Goal: Information Seeking & Learning: Find specific fact

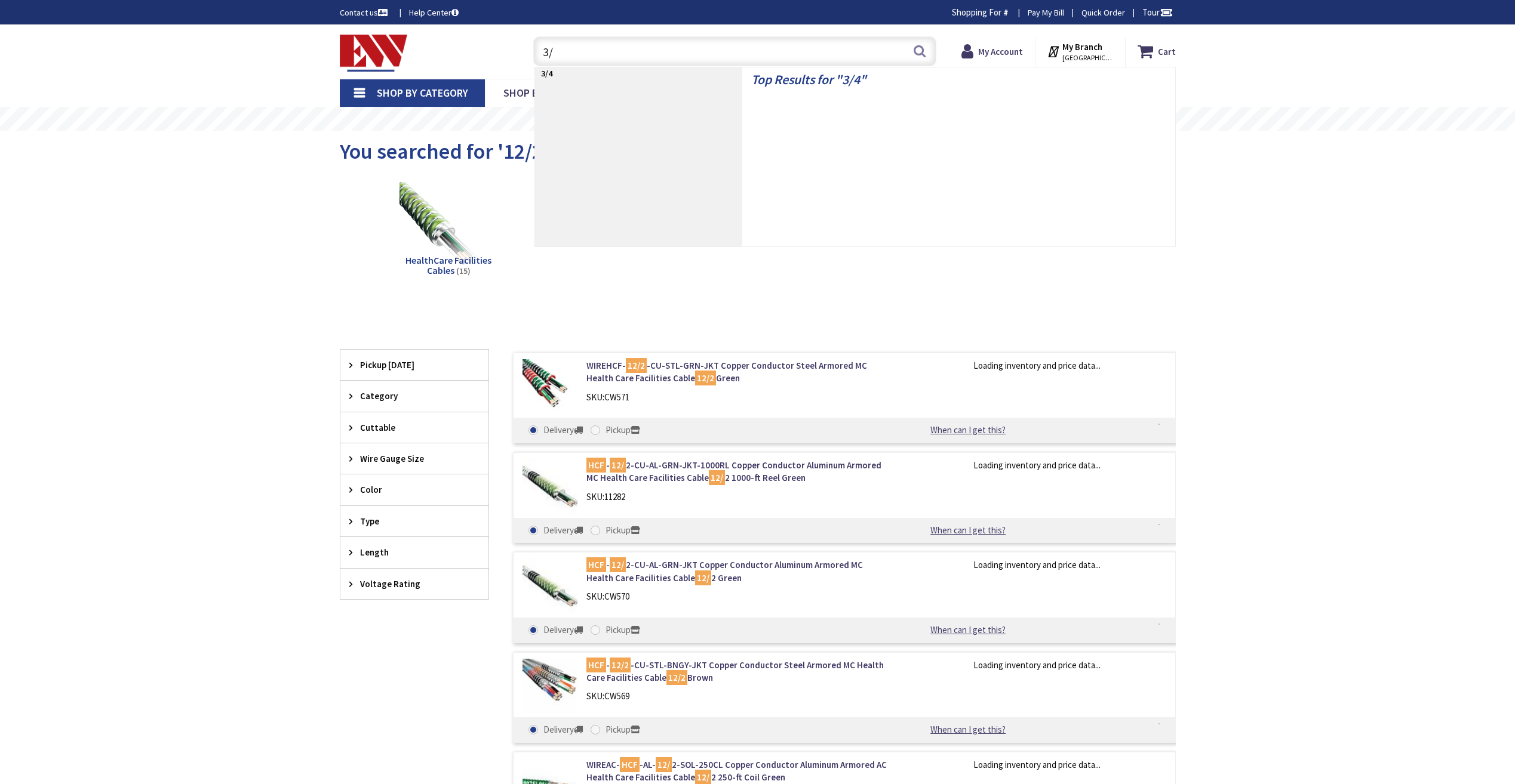
type input "3"
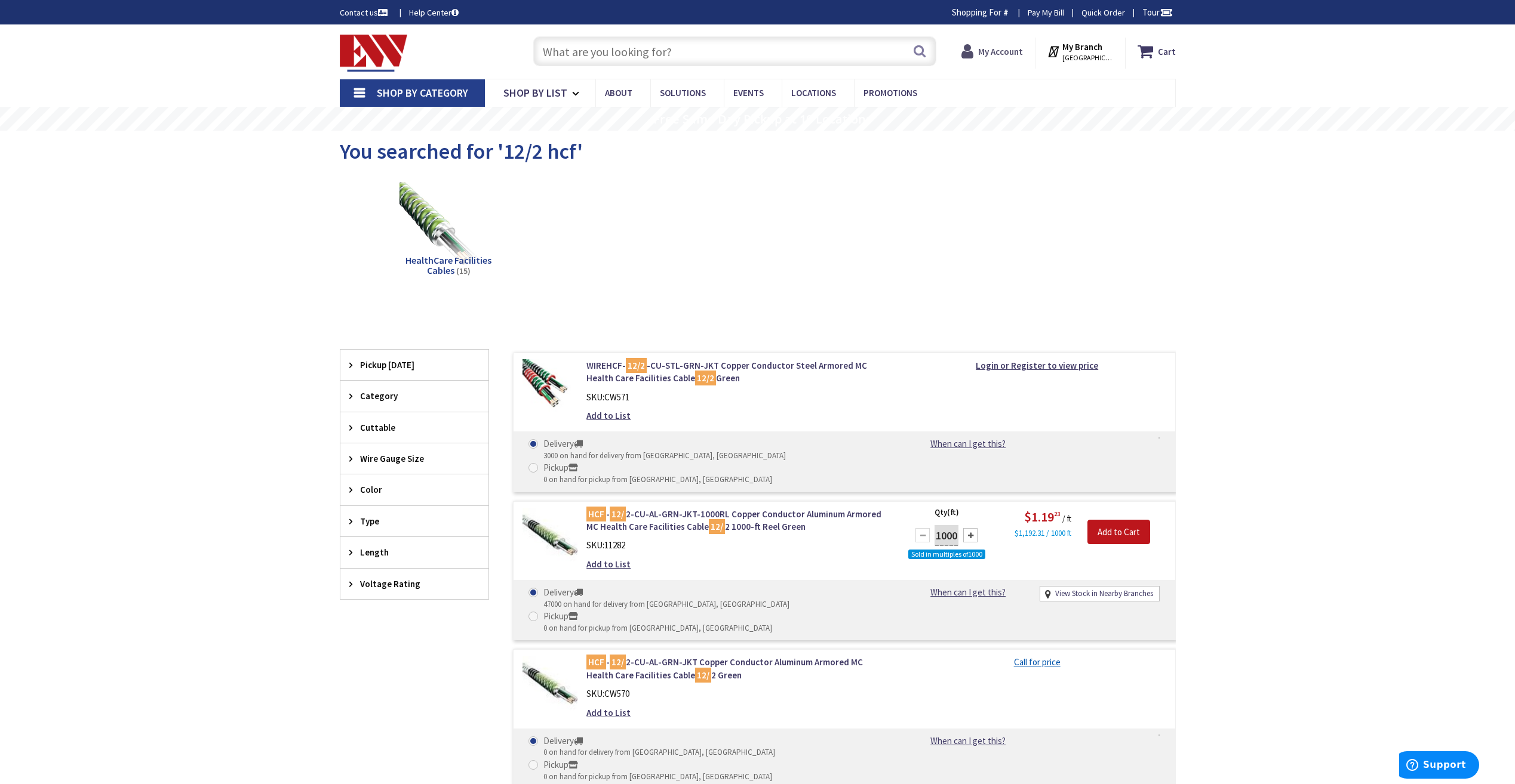
click at [984, 58] on span "My Account" at bounding box center [1000, 51] width 45 height 22
click at [809, 48] on input "text" at bounding box center [735, 51] width 403 height 30
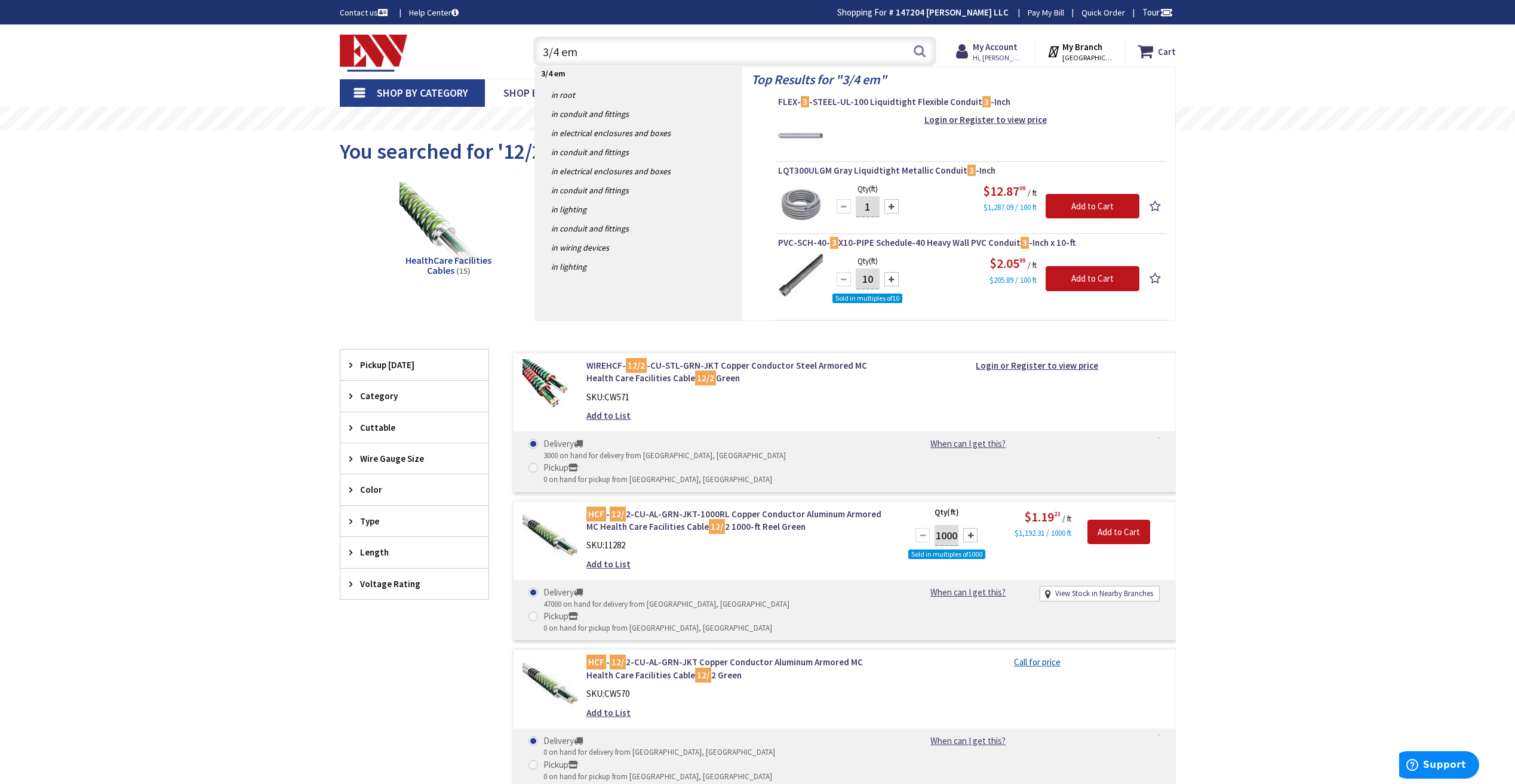
type input "3/4 emt"
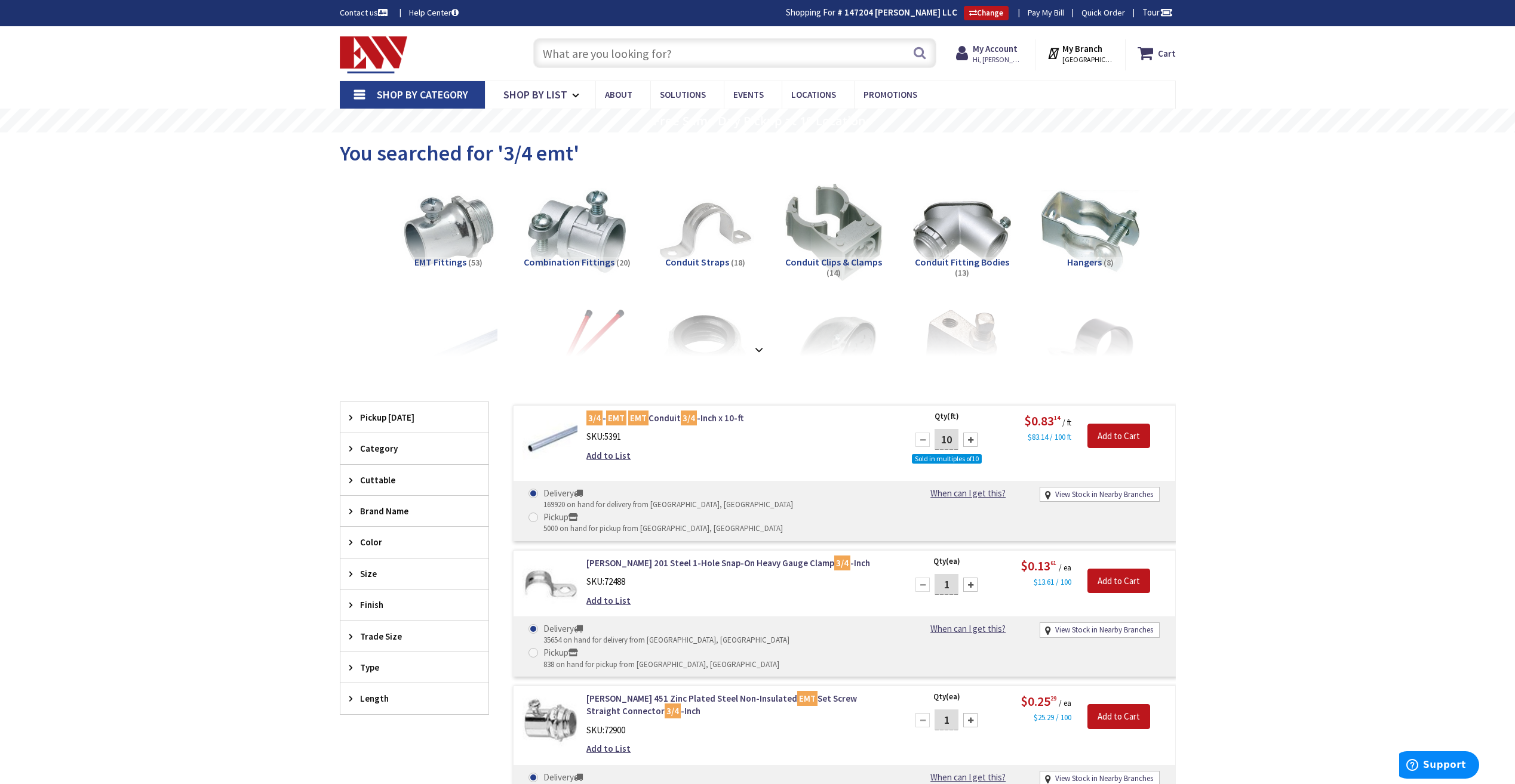
drag, startPoint x: 642, startPoint y: 47, endPoint x: 690, endPoint y: 50, distance: 48.1
click at [642, 47] on input "text" at bounding box center [735, 53] width 403 height 30
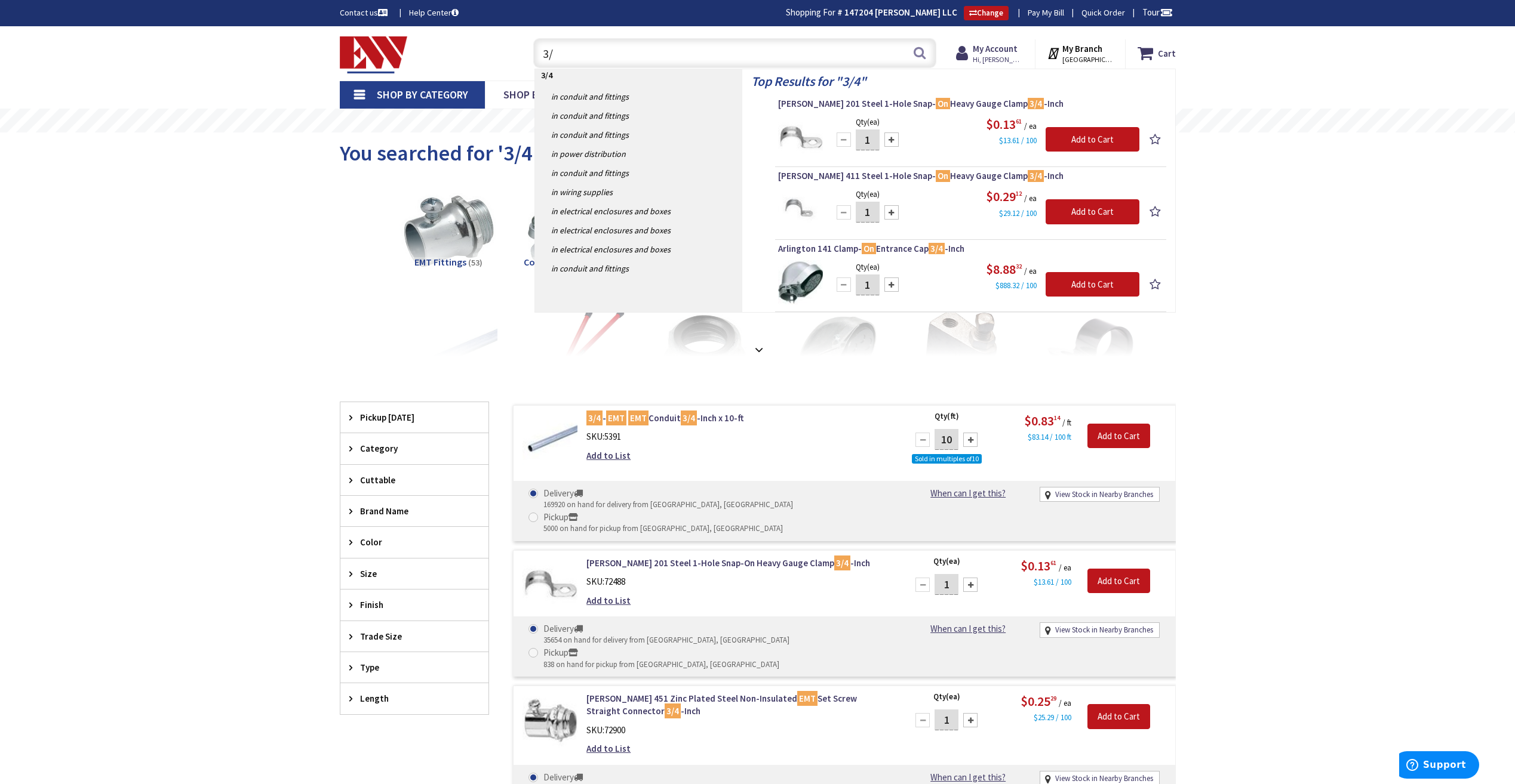
type input "3"
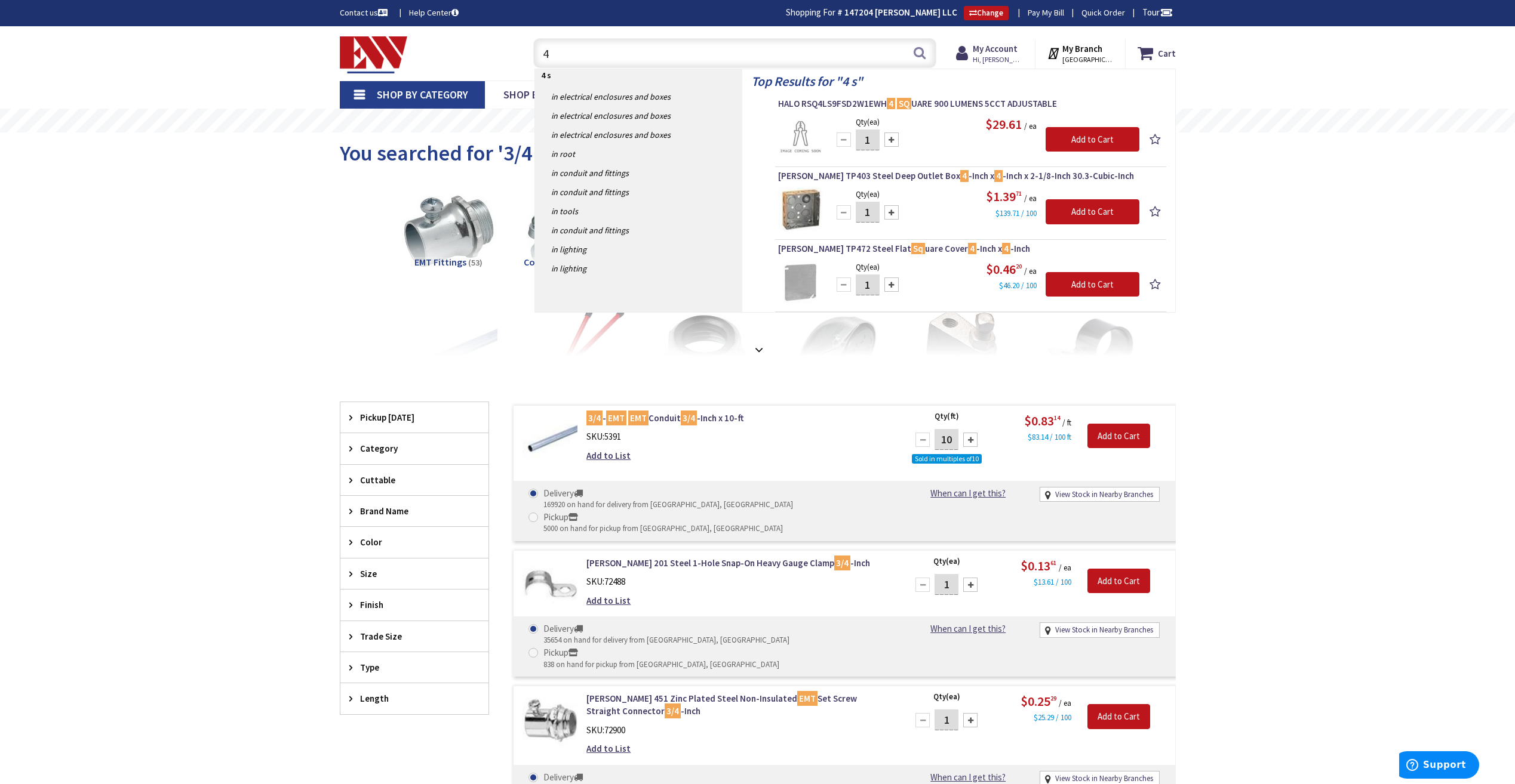
type input "4"
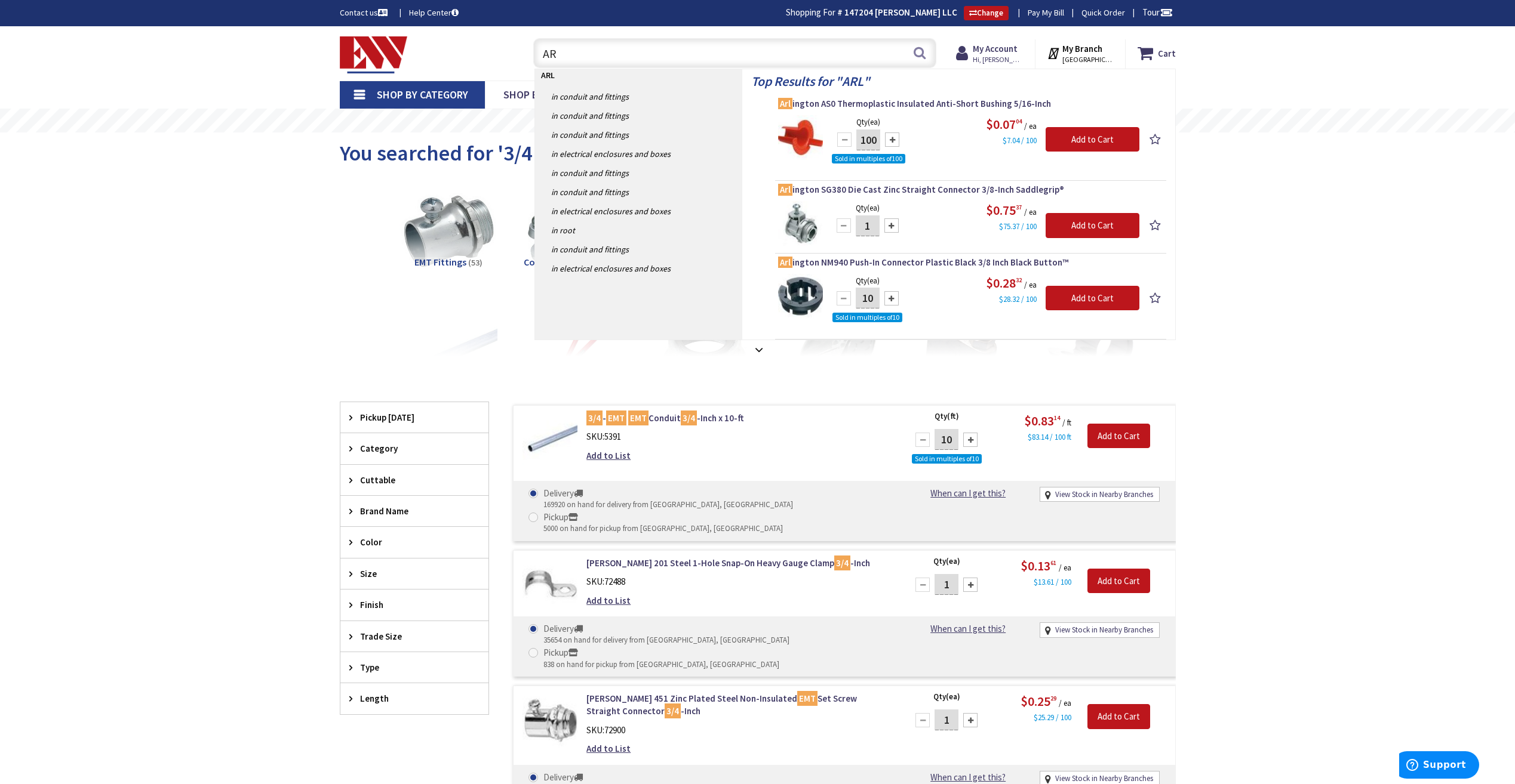
type input "A"
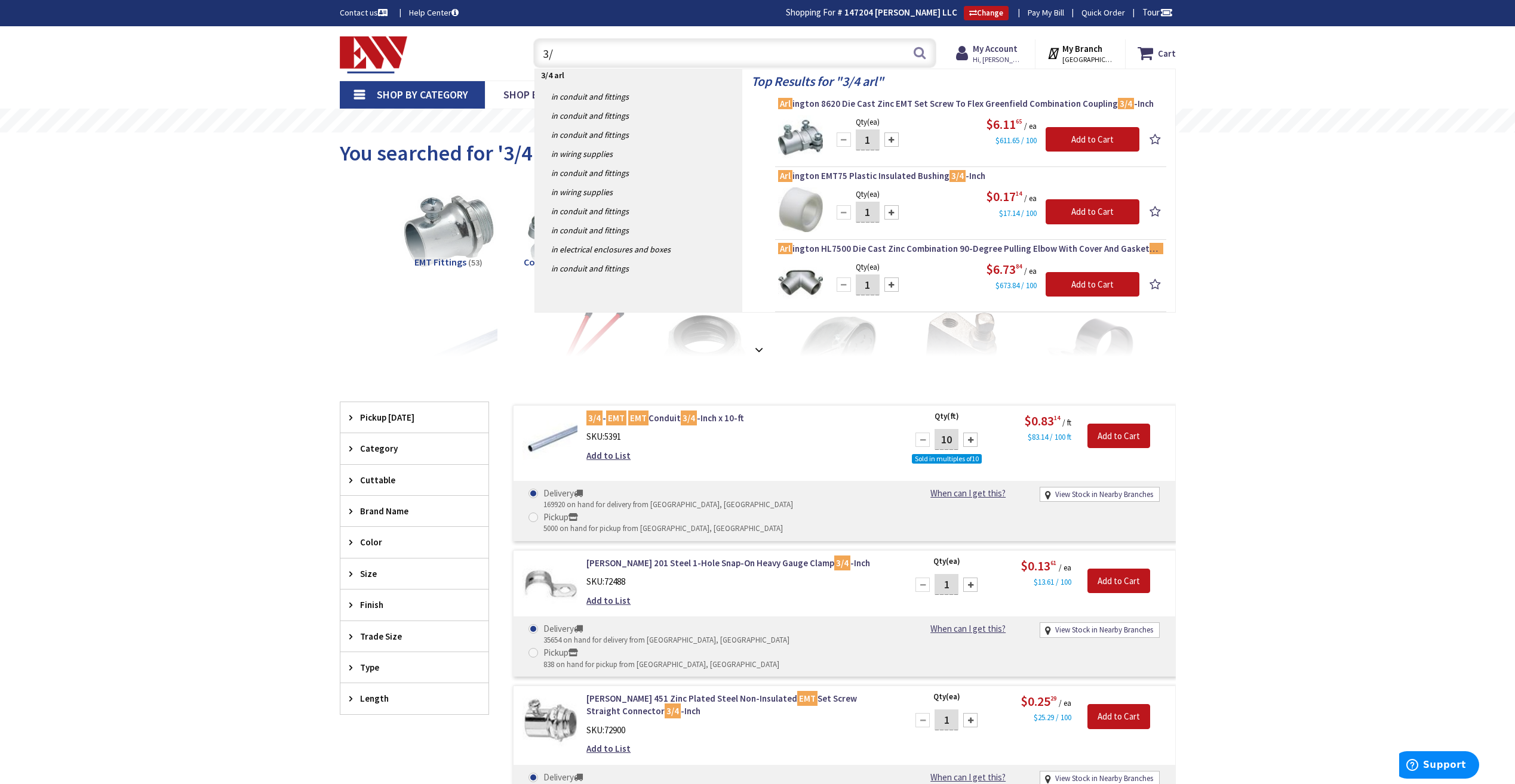
type input "3"
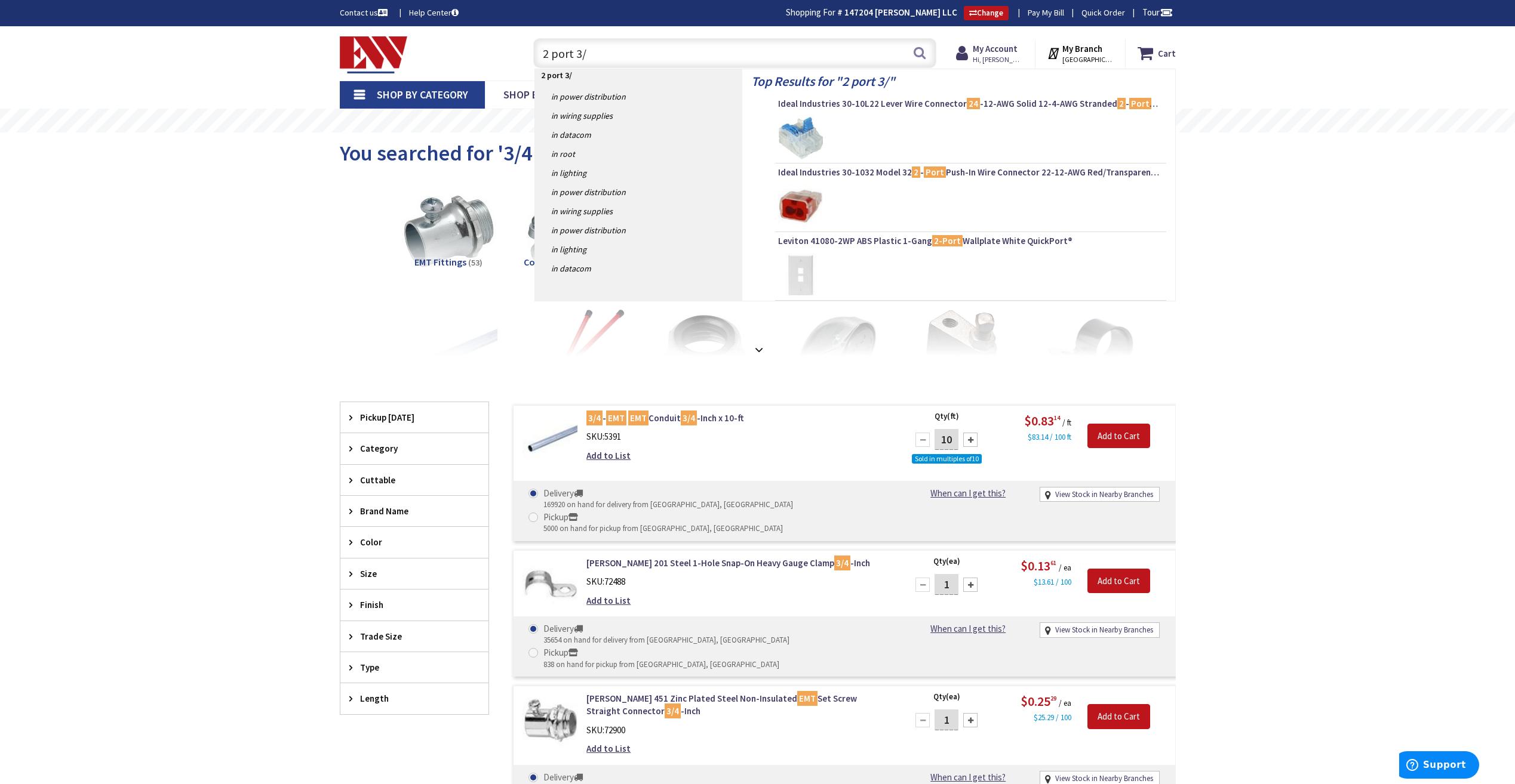
type input "2 port 3/0"
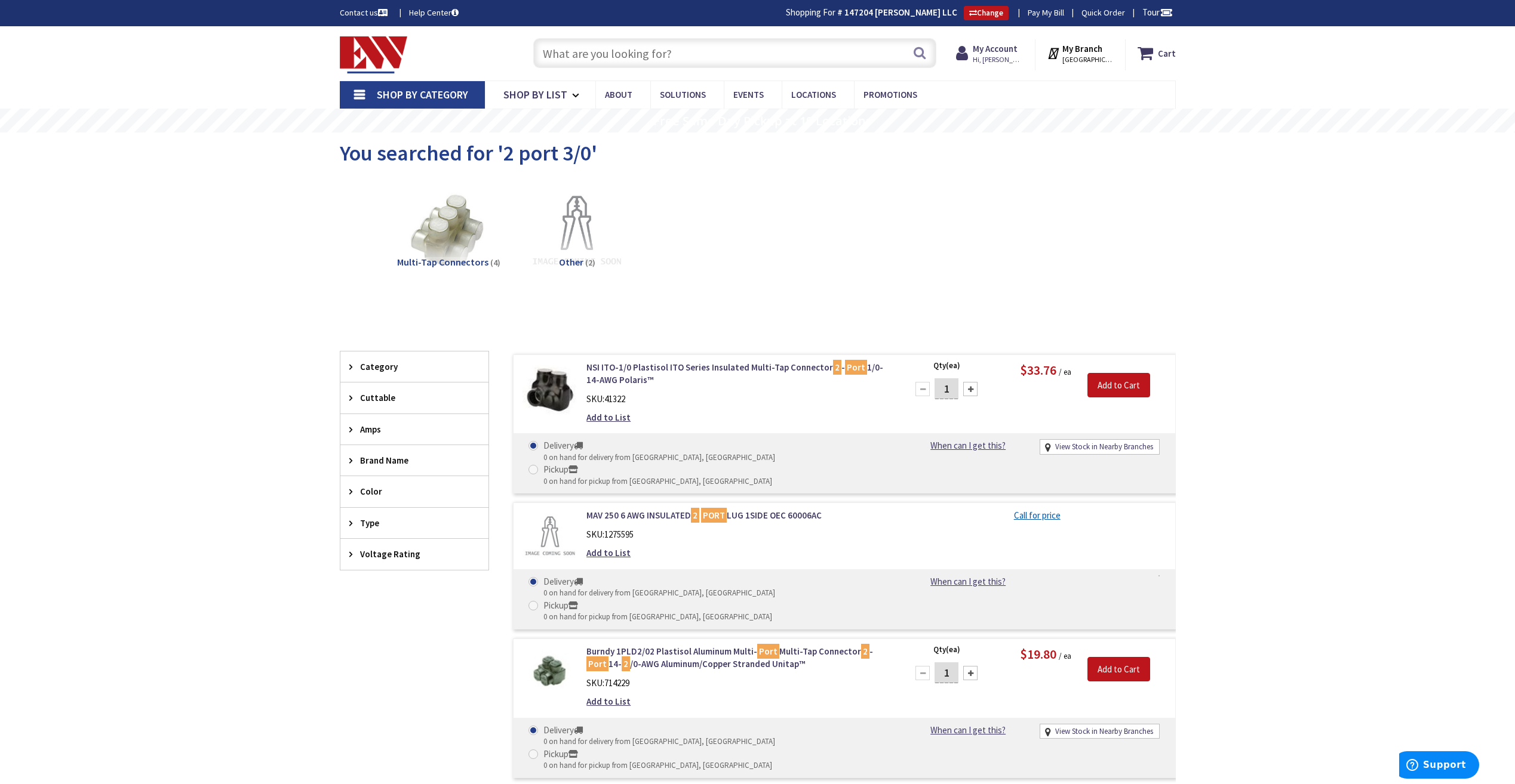
click at [786, 56] on input "text" at bounding box center [735, 53] width 403 height 30
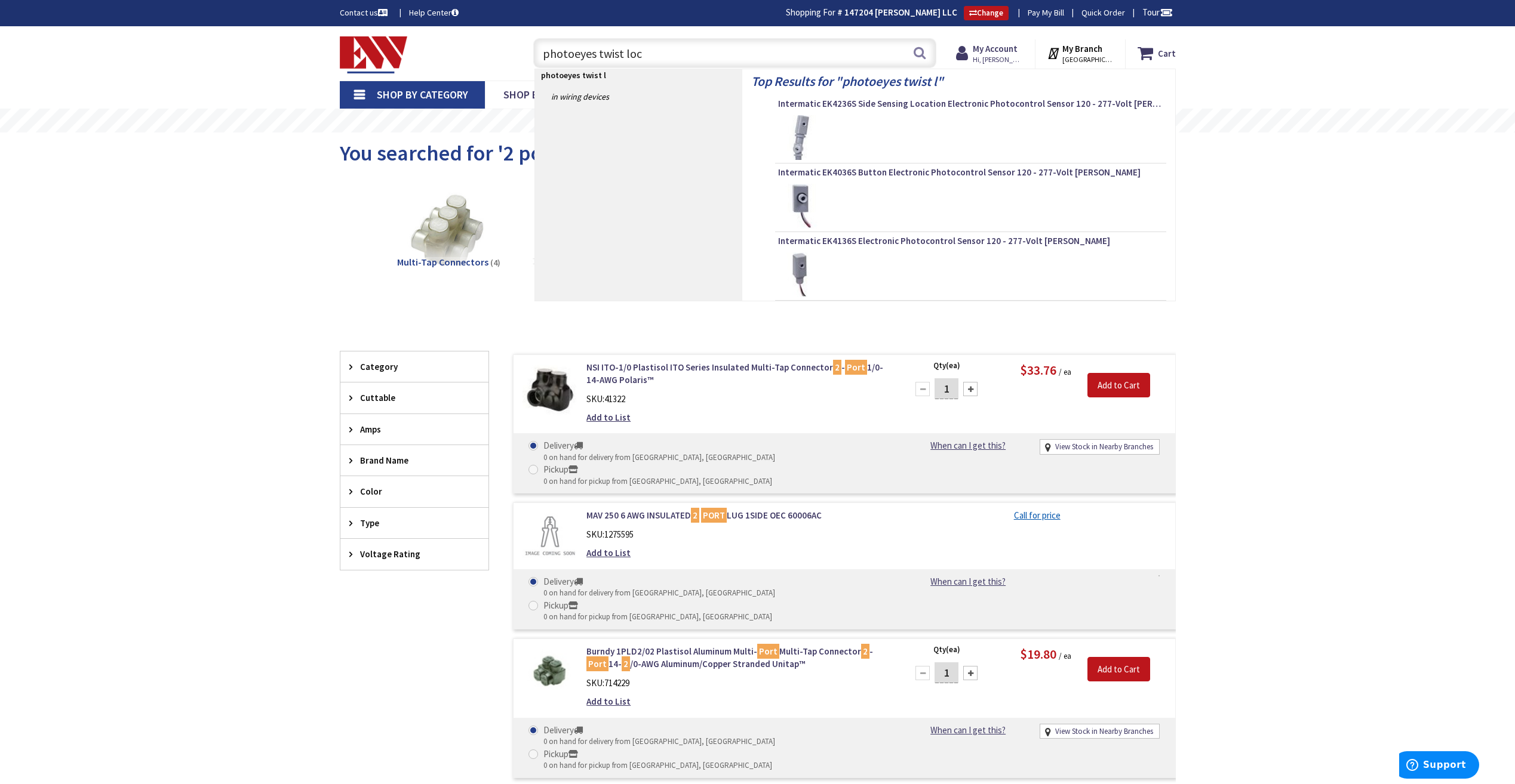
type input "photoeyes twist lock"
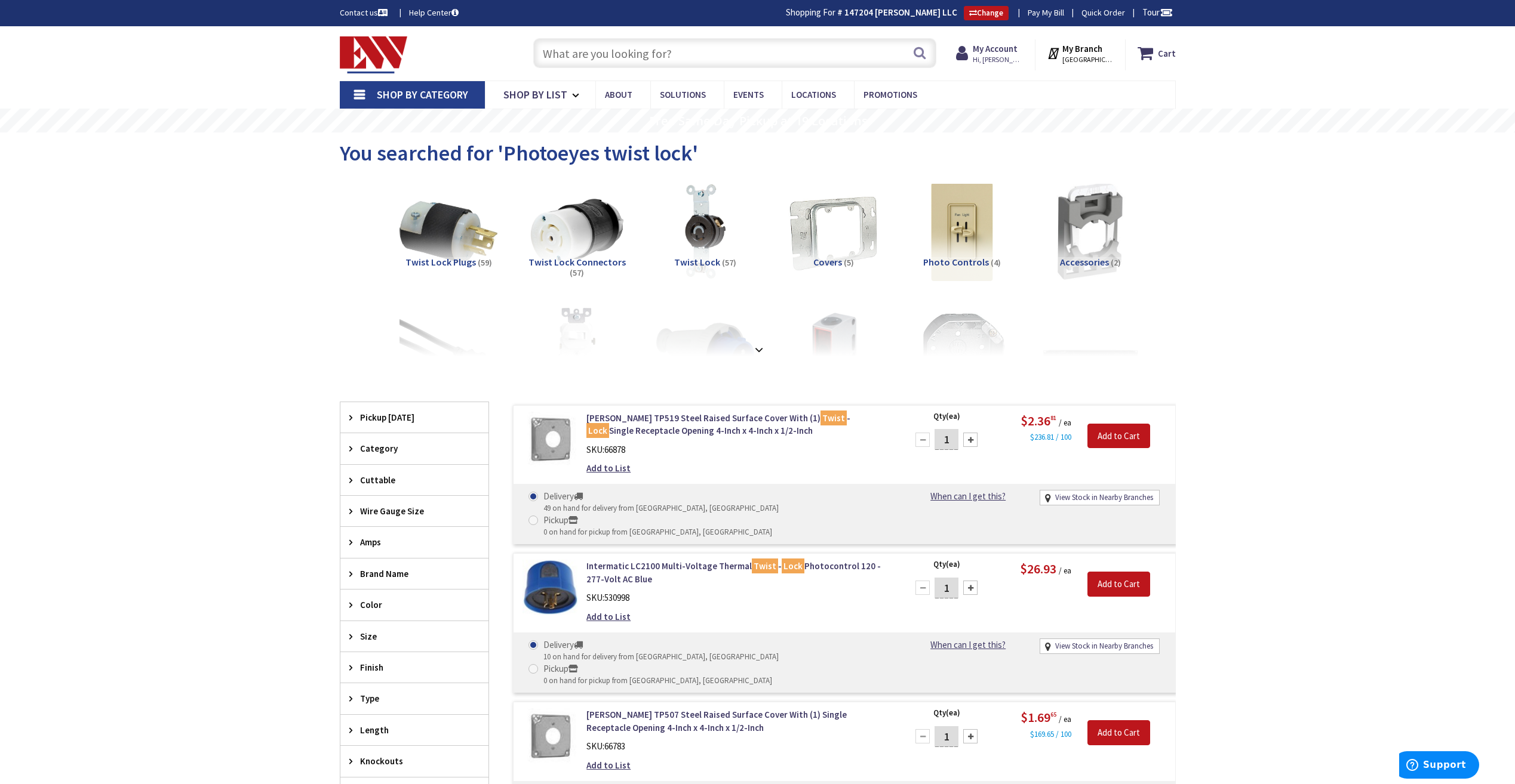
click at [225, 250] on div "Skip to Content Toggle Nav Search Cart My Cart Close" at bounding box center [757, 730] width 1515 height 1407
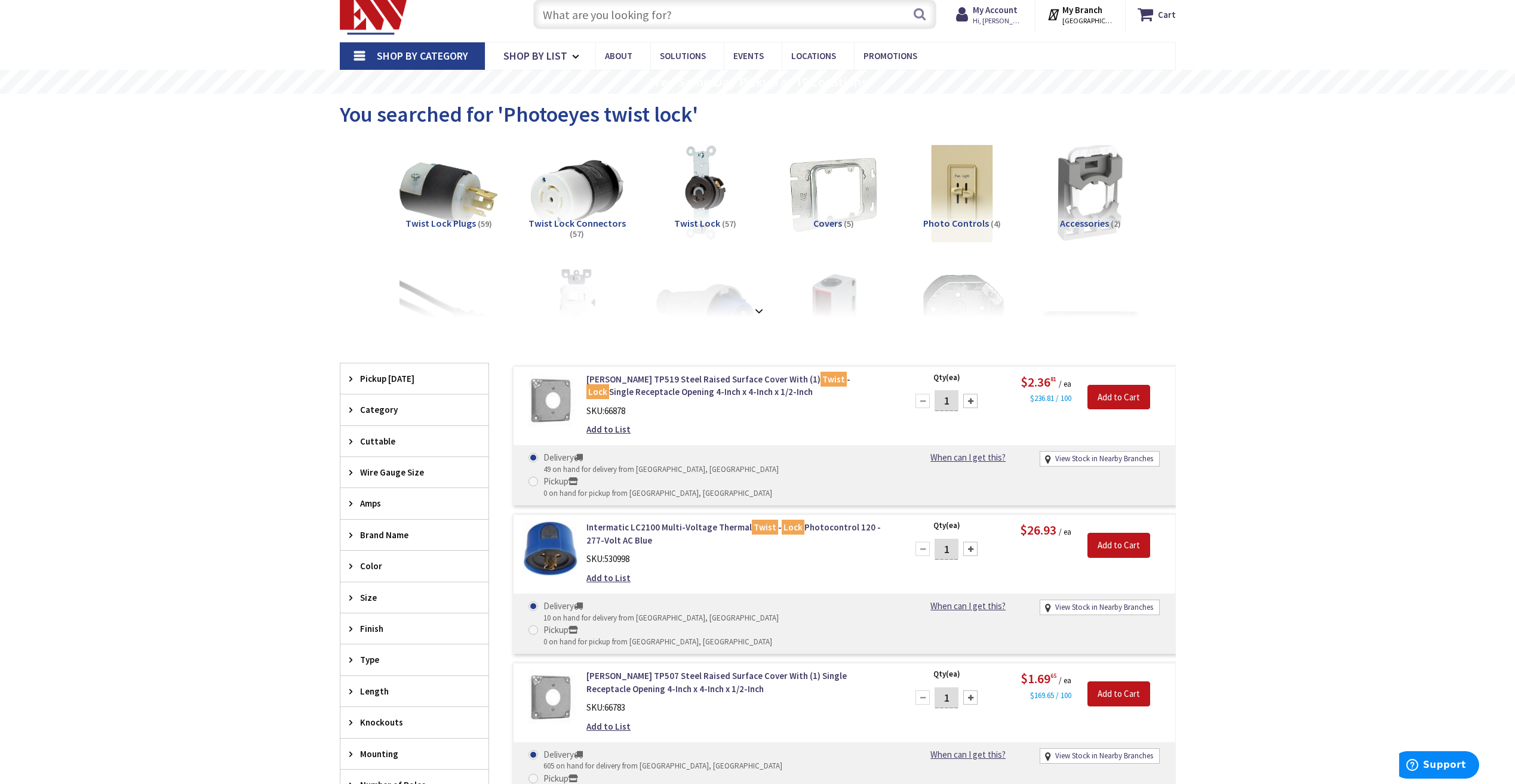
scroll to position [60, 0]
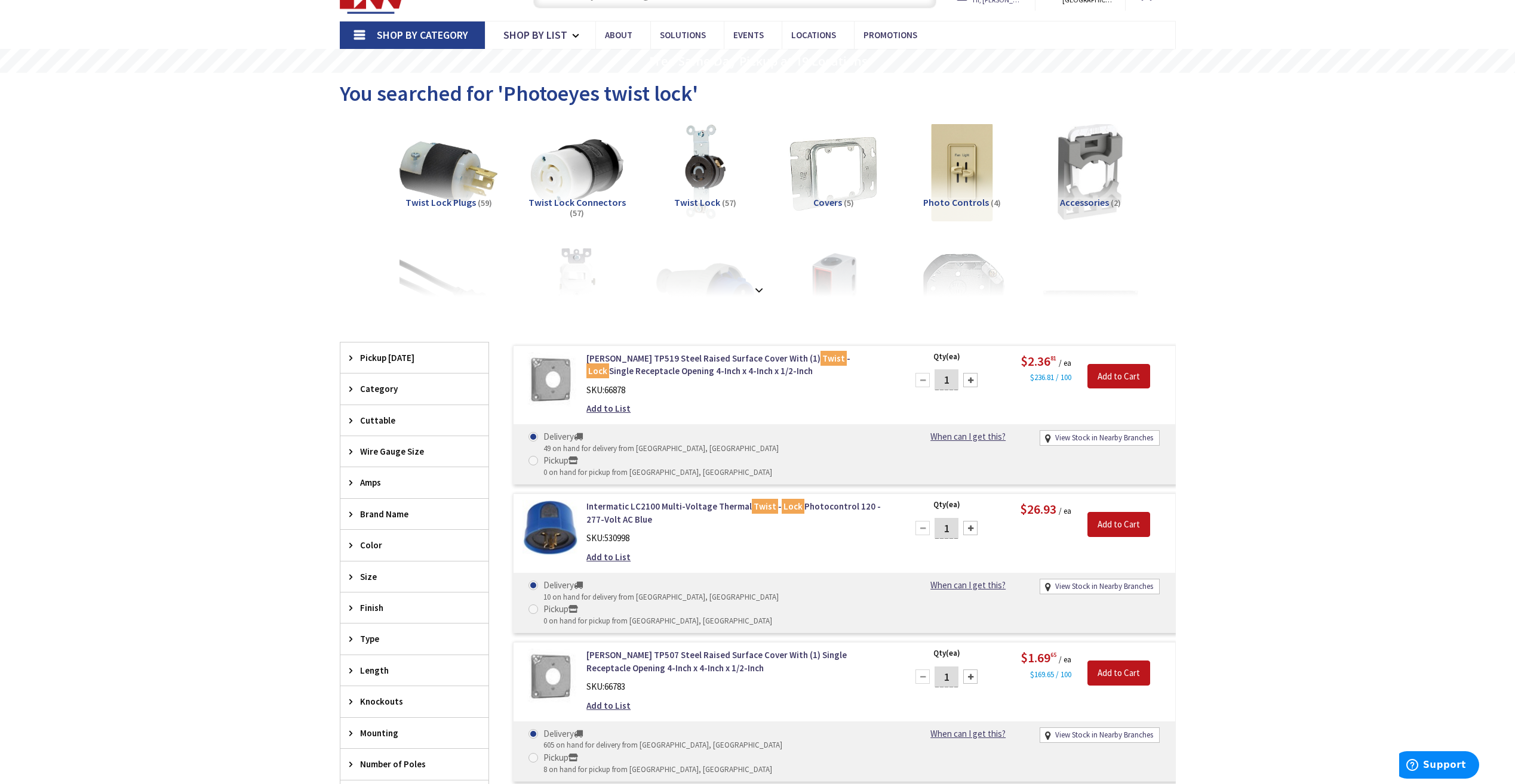
click at [231, 328] on div "Skip to Content Toggle Nav Search Cart My Cart Close" at bounding box center [757, 670] width 1515 height 1407
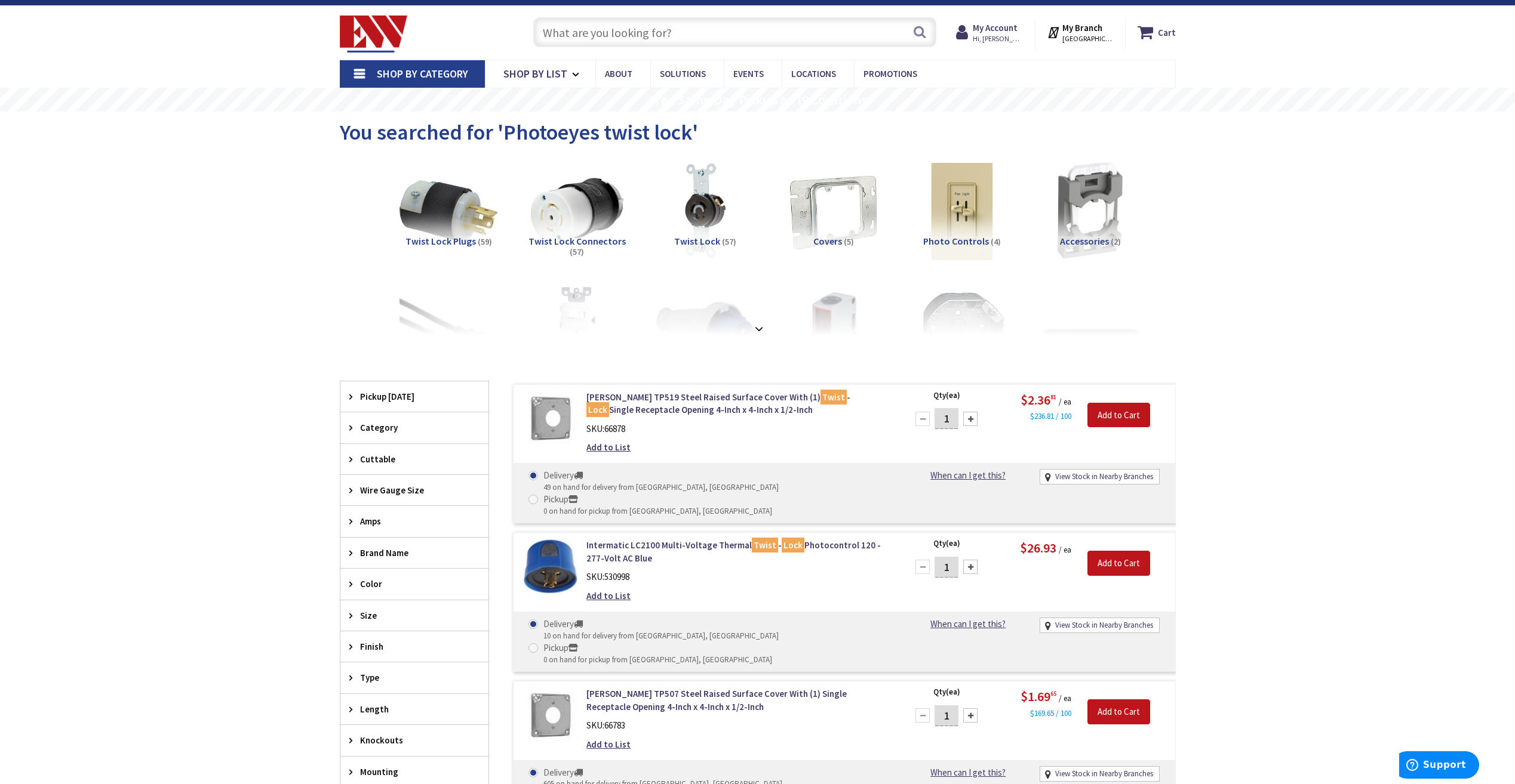
scroll to position [0, 0]
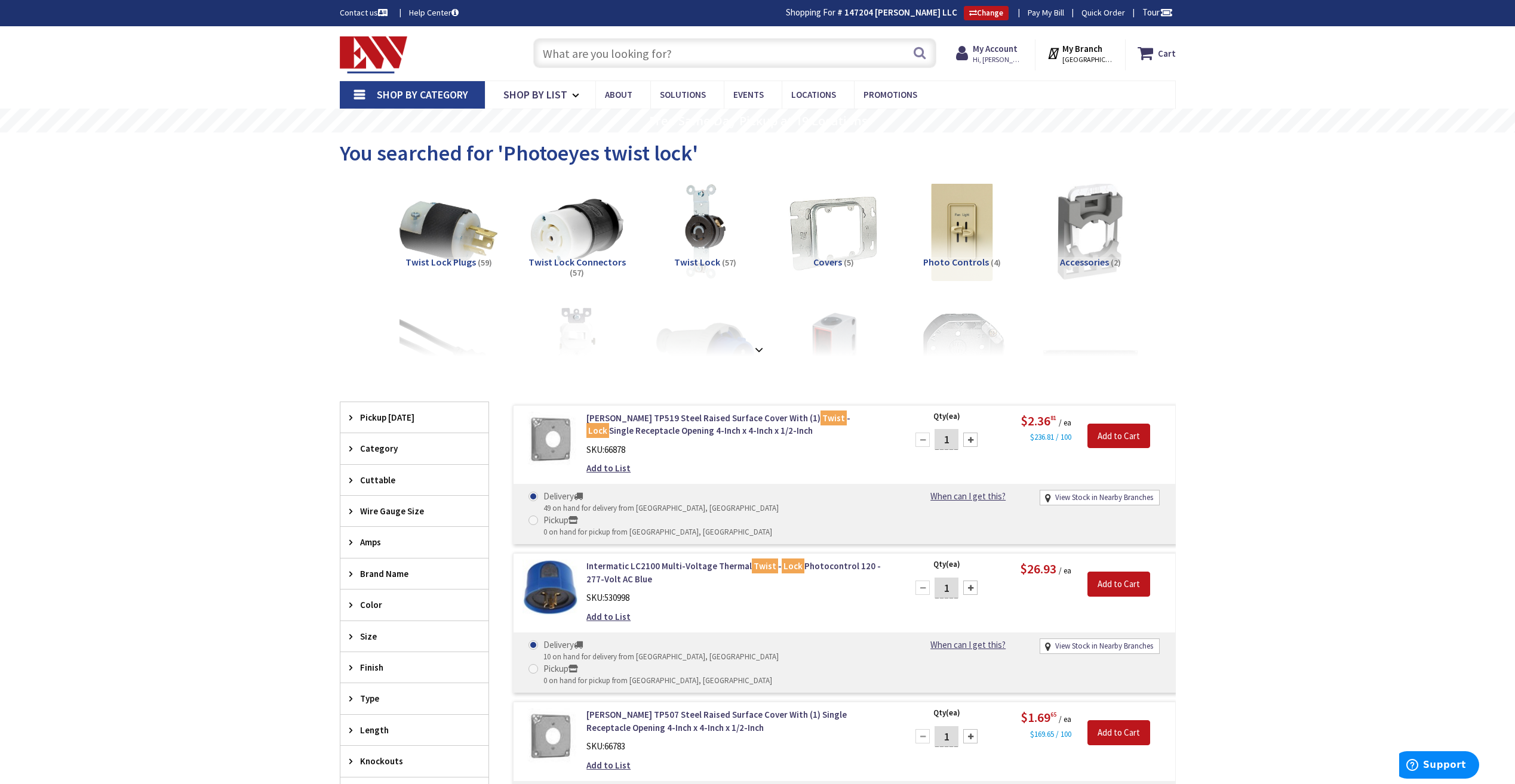
click at [835, 53] on input "text" at bounding box center [735, 53] width 403 height 30
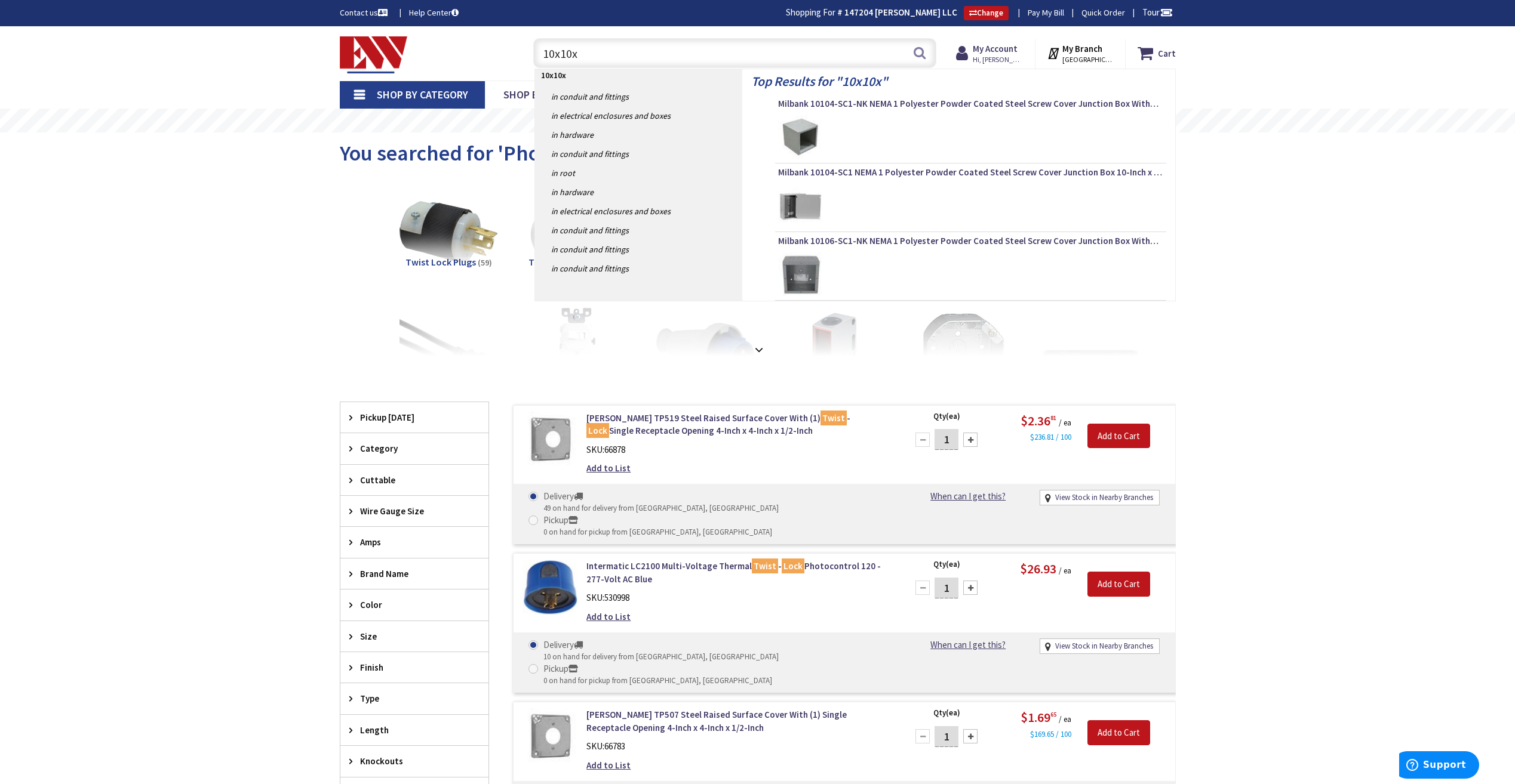
type input "10x10x4"
